Goal: Information Seeking & Learning: Learn about a topic

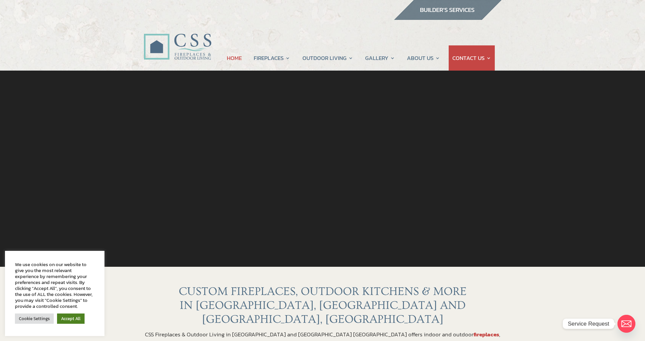
click at [79, 319] on link "Accept All" at bounding box center [71, 319] width 28 height 10
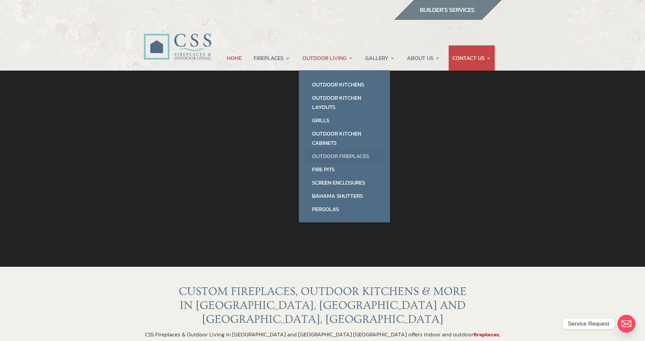
click at [331, 156] on link "Outdoor Fireplaces" at bounding box center [344, 156] width 78 height 13
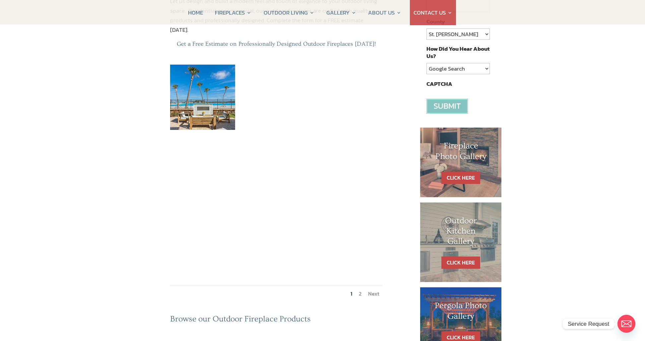
scroll to position [201, 0]
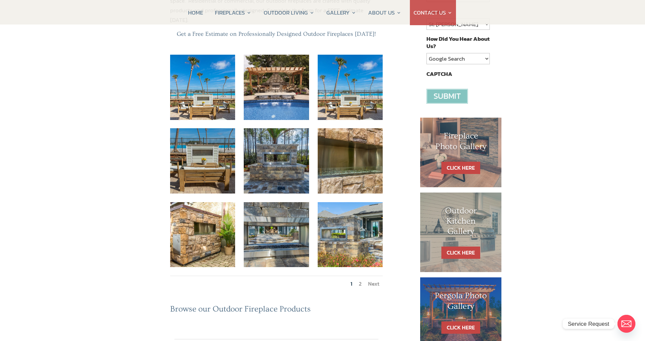
click at [360, 280] on link "2" at bounding box center [360, 284] width 3 height 8
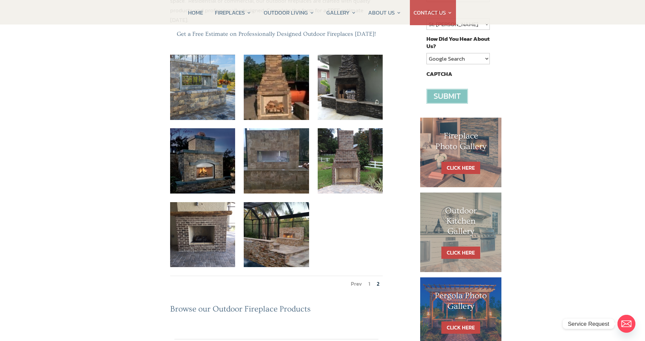
click at [354, 280] on link "Prev" at bounding box center [356, 284] width 11 height 8
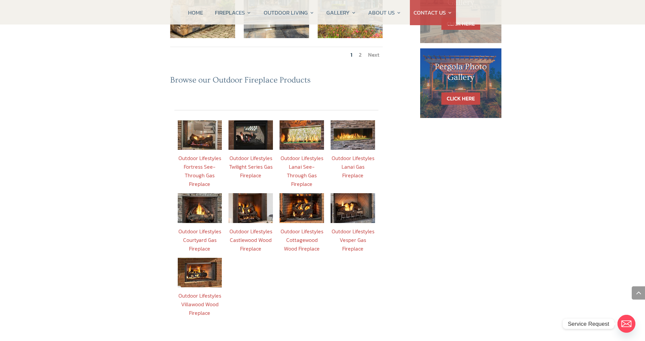
scroll to position [443, 0]
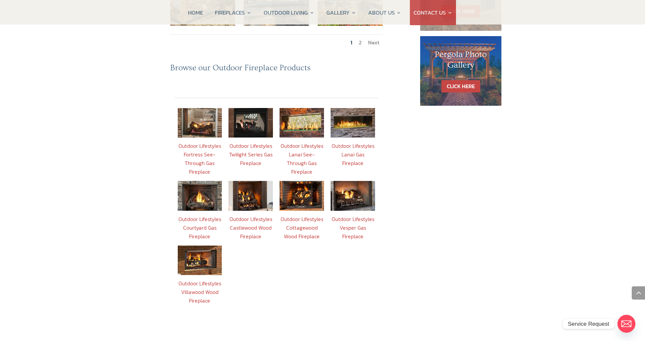
click at [356, 142] on link "Outdoor Lifestyles Lanai Gas Fireplace" at bounding box center [353, 154] width 43 height 25
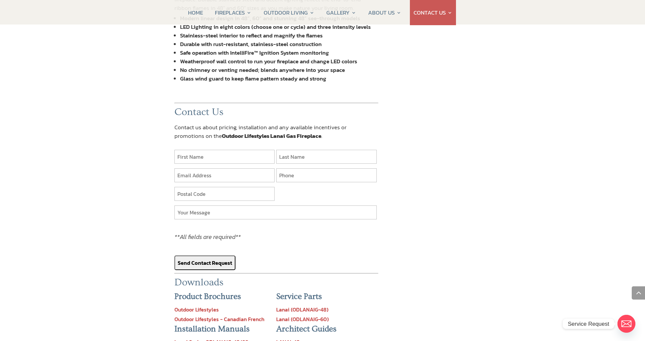
scroll to position [685, 0]
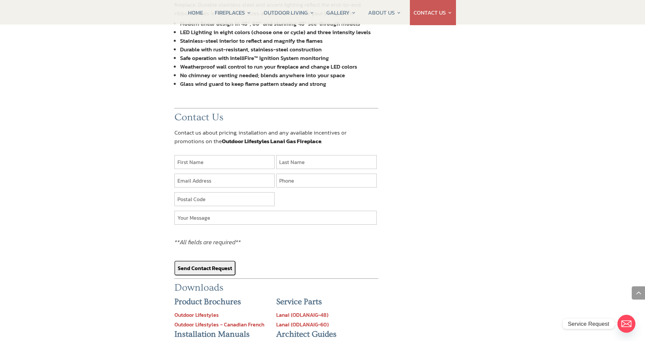
click at [212, 311] on link "Outdoor Lifestyles" at bounding box center [196, 315] width 44 height 8
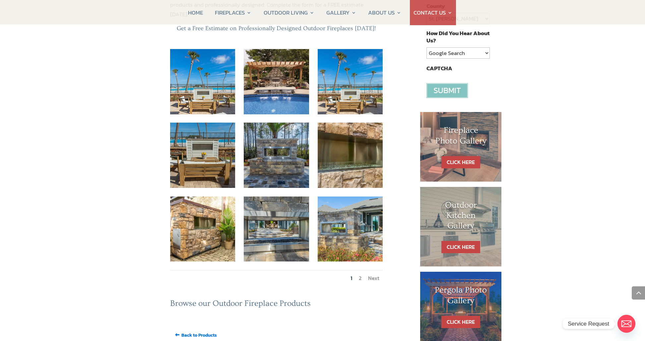
scroll to position [0, 0]
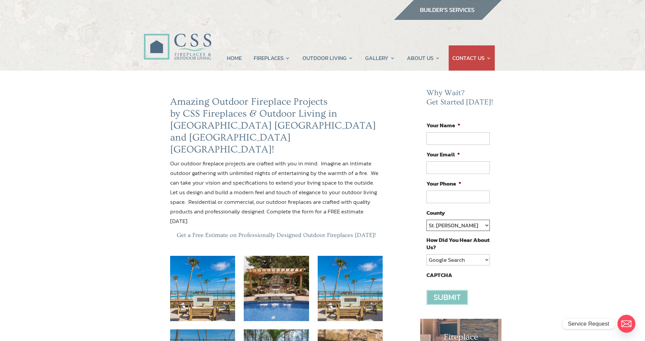
click at [486, 225] on select "St. Johns Clay Volusia Flagler Duval Nassau Other" at bounding box center [457, 225] width 63 height 11
click at [426, 220] on select "St. Johns Clay Volusia Flagler Duval Nassau Other" at bounding box center [457, 225] width 63 height 11
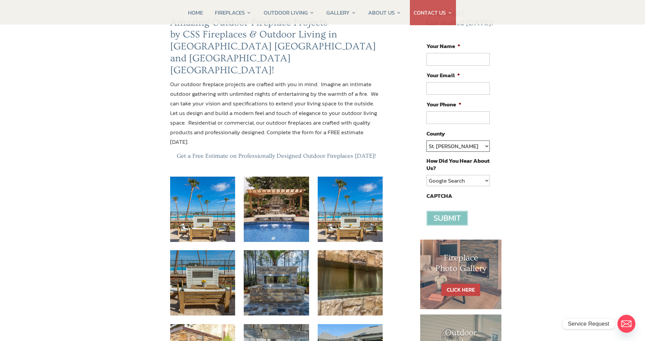
scroll to position [79, 0]
click at [487, 181] on select "Google Search Google Ad Referral Magazine Ad Social Media Other" at bounding box center [457, 180] width 63 height 11
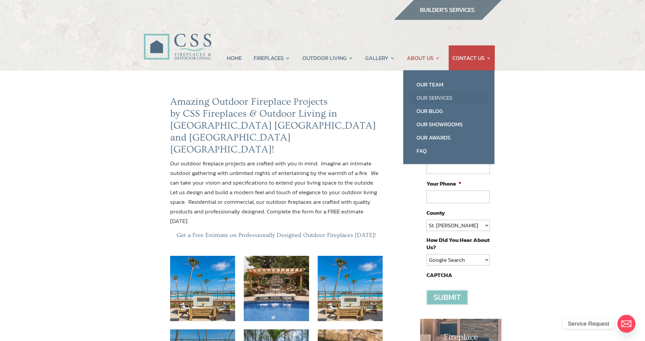
click at [429, 98] on link "Our Services" at bounding box center [449, 97] width 78 height 13
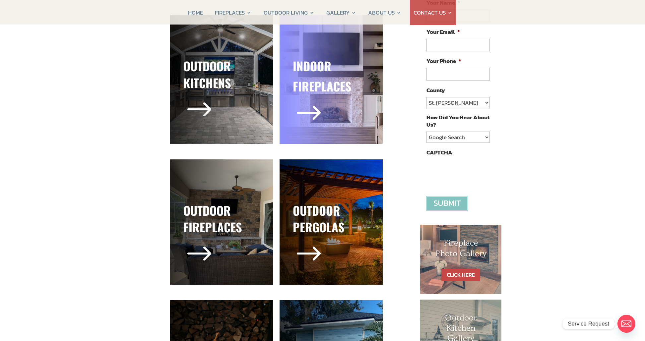
scroll to position [129, 0]
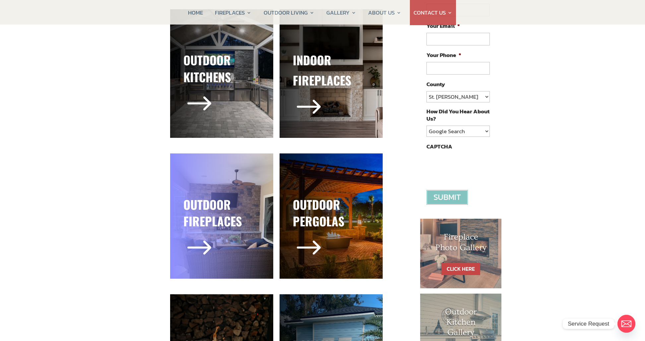
click at [212, 215] on h3 "outdoor fireplaces" at bounding box center [221, 214] width 77 height 37
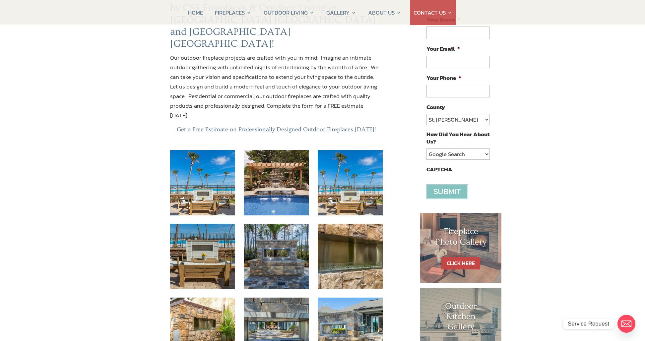
scroll to position [165, 0]
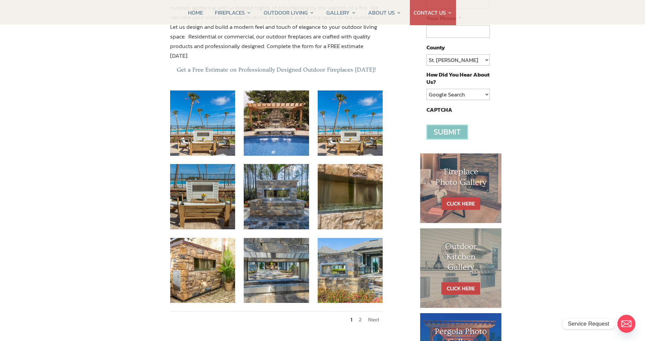
click at [377, 316] on link "Next" at bounding box center [373, 320] width 11 height 8
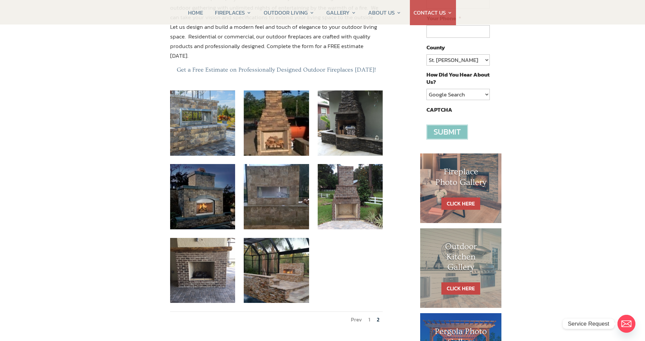
scroll to position [0, 0]
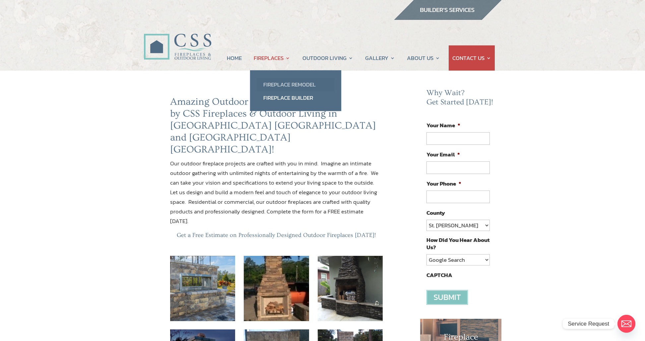
click at [274, 83] on link "Fireplace Remodel" at bounding box center [296, 84] width 78 height 13
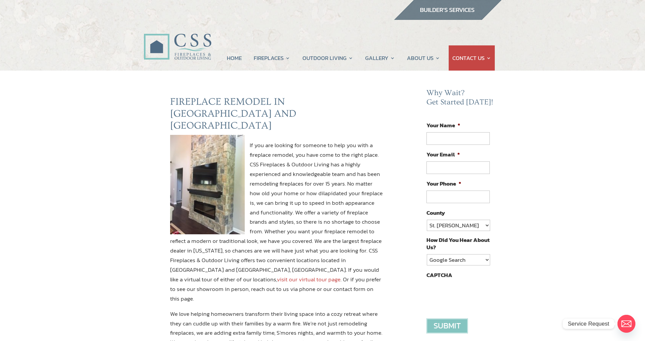
click at [190, 43] on img at bounding box center [178, 39] width 68 height 48
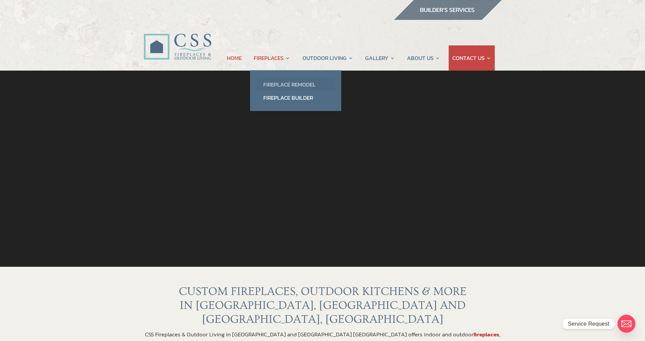
click at [286, 83] on link "Fireplace Remodel" at bounding box center [296, 84] width 78 height 13
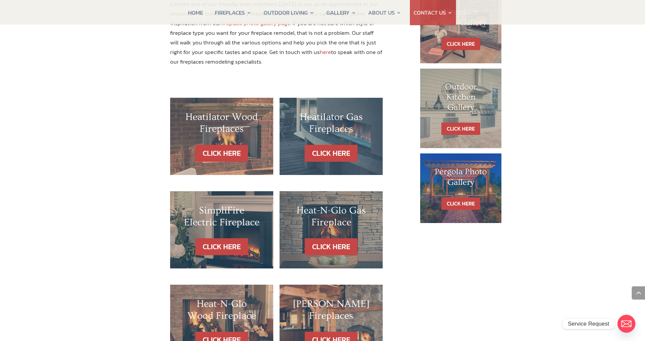
scroll to position [353, 0]
click at [339, 145] on link "CLICK HERE" at bounding box center [331, 153] width 58 height 17
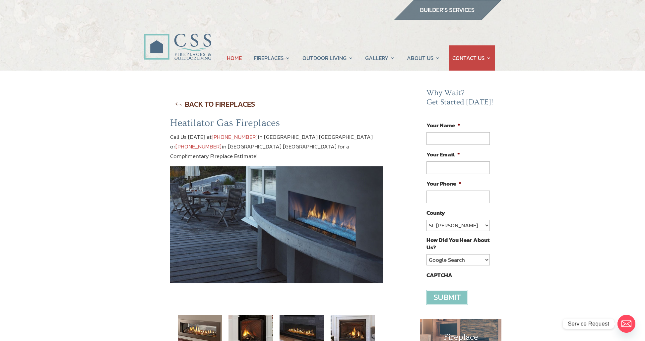
click at [232, 57] on link "HOME" at bounding box center [234, 57] width 15 height 25
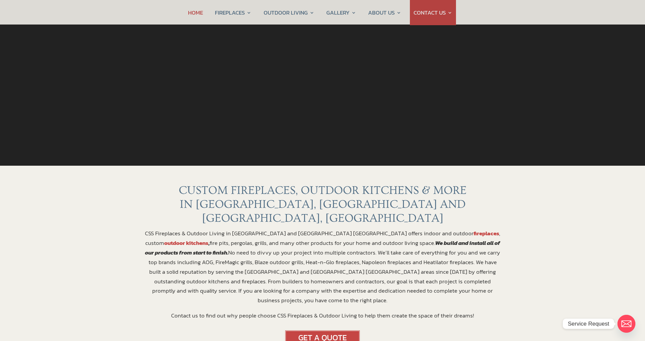
scroll to position [91, 0]
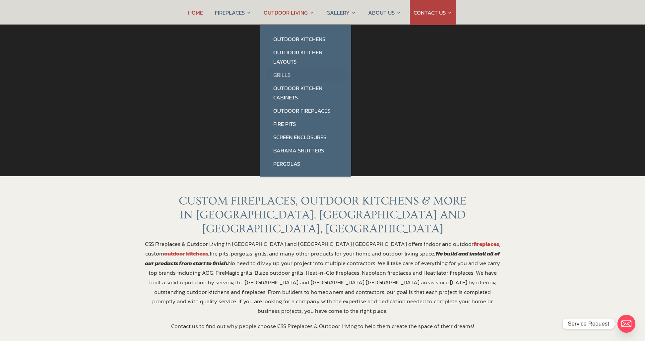
click at [287, 75] on link "Grills" at bounding box center [306, 74] width 78 height 13
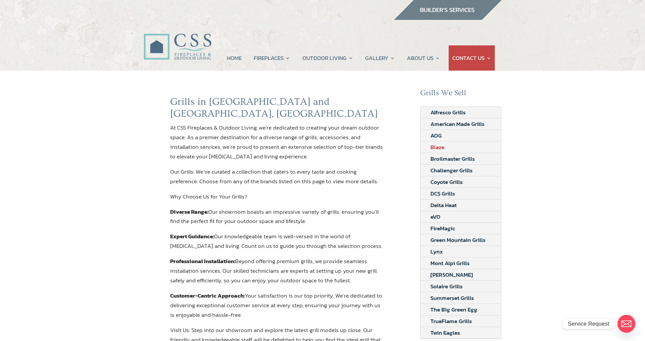
click at [438, 147] on link "Blaze" at bounding box center [437, 147] width 34 height 11
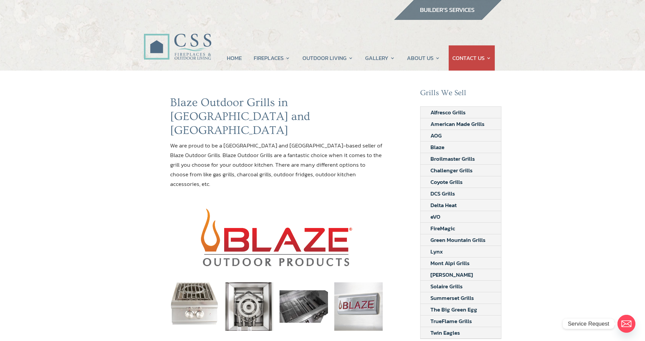
click at [199, 41] on img at bounding box center [178, 39] width 68 height 48
